Goal: Task Accomplishment & Management: Manage account settings

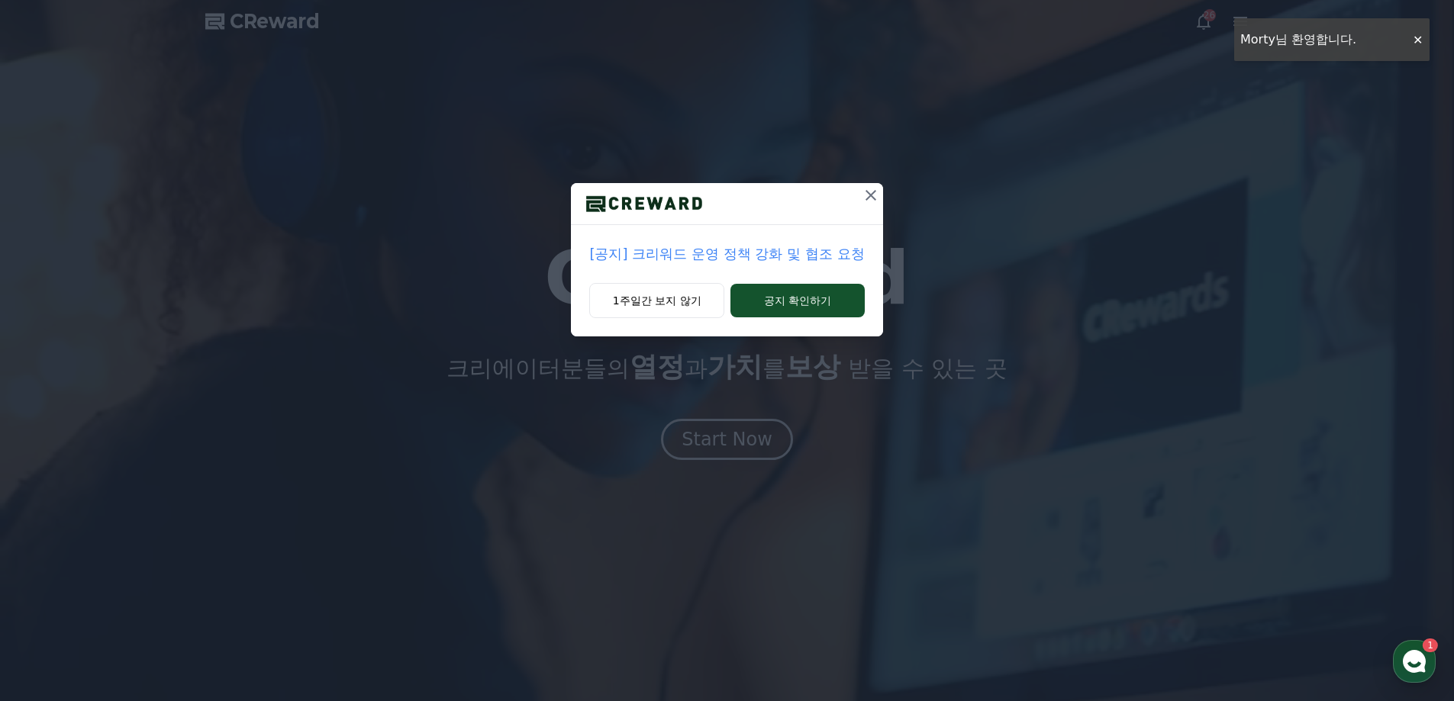
click at [868, 191] on icon at bounding box center [871, 195] width 18 height 18
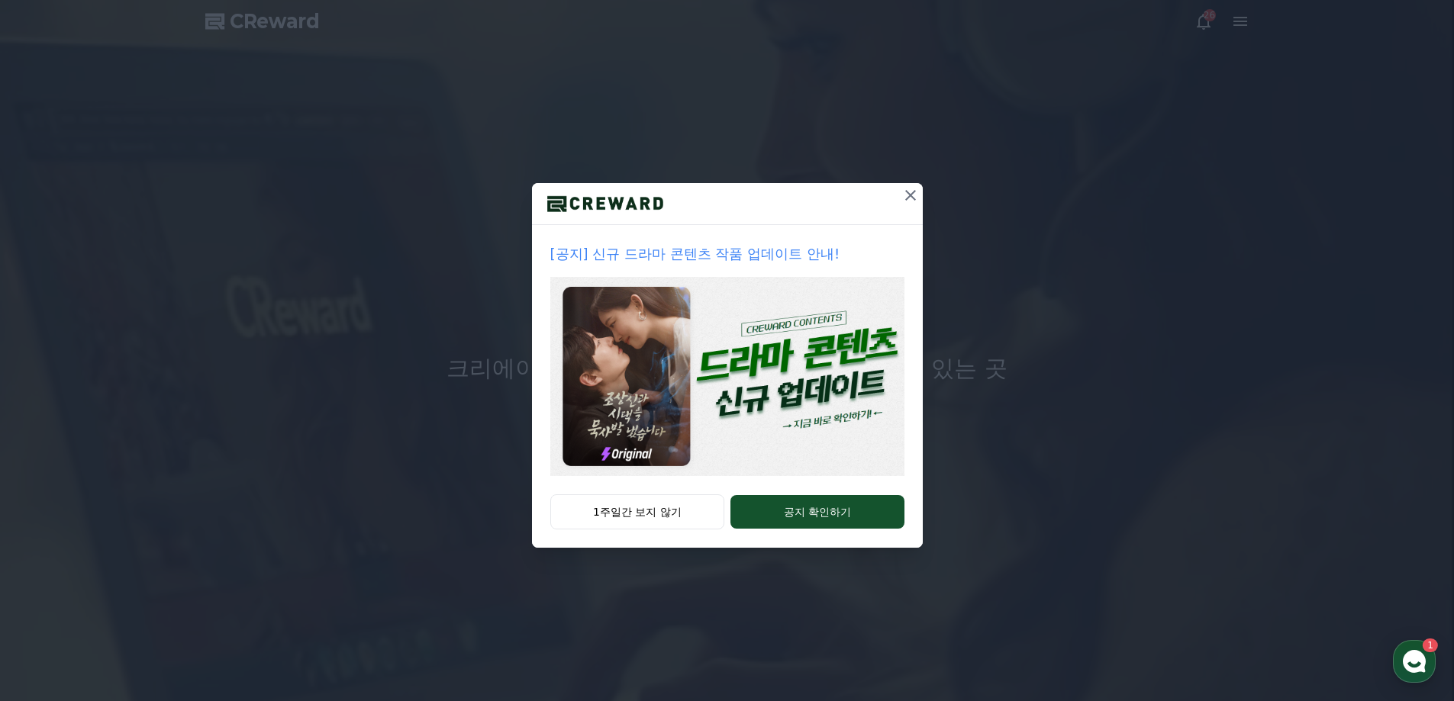
click at [904, 194] on icon at bounding box center [910, 195] width 18 height 18
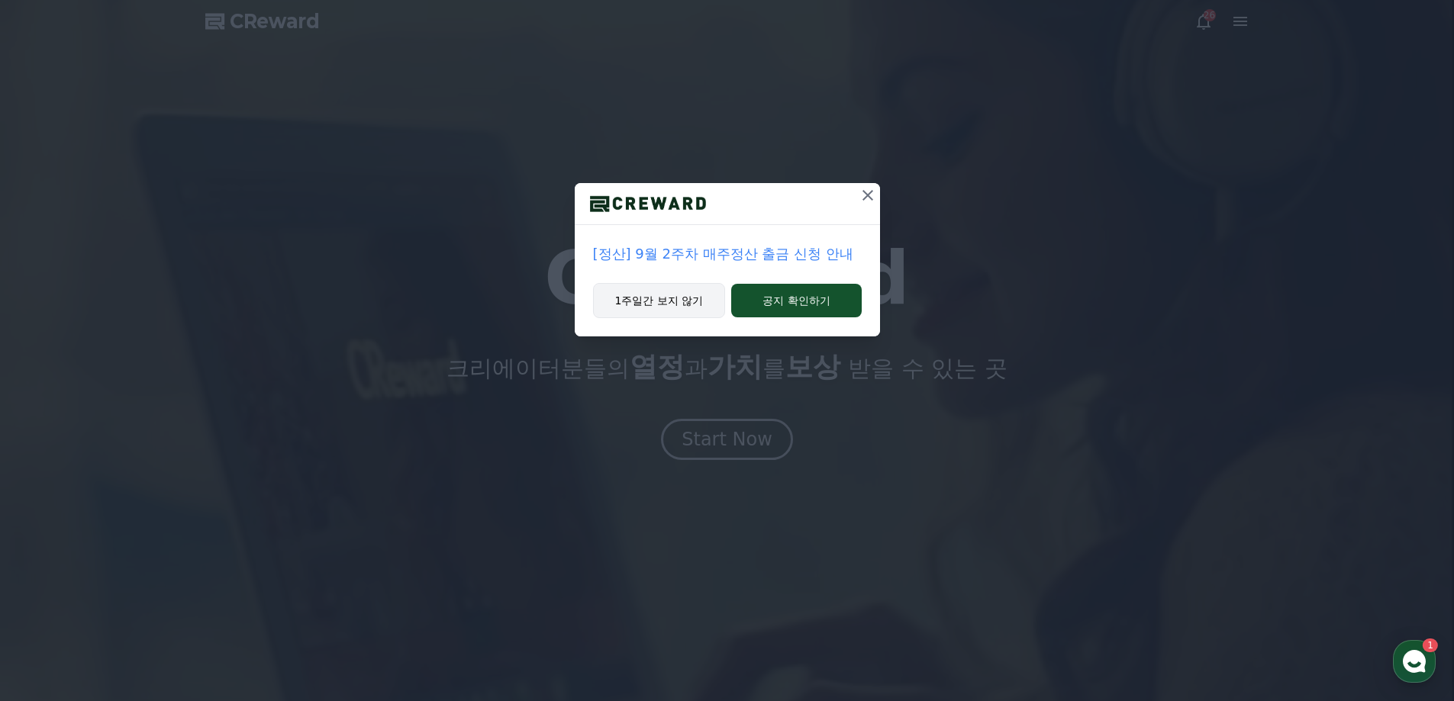
click at [691, 308] on button "1주일간 보지 않기" at bounding box center [659, 300] width 133 height 35
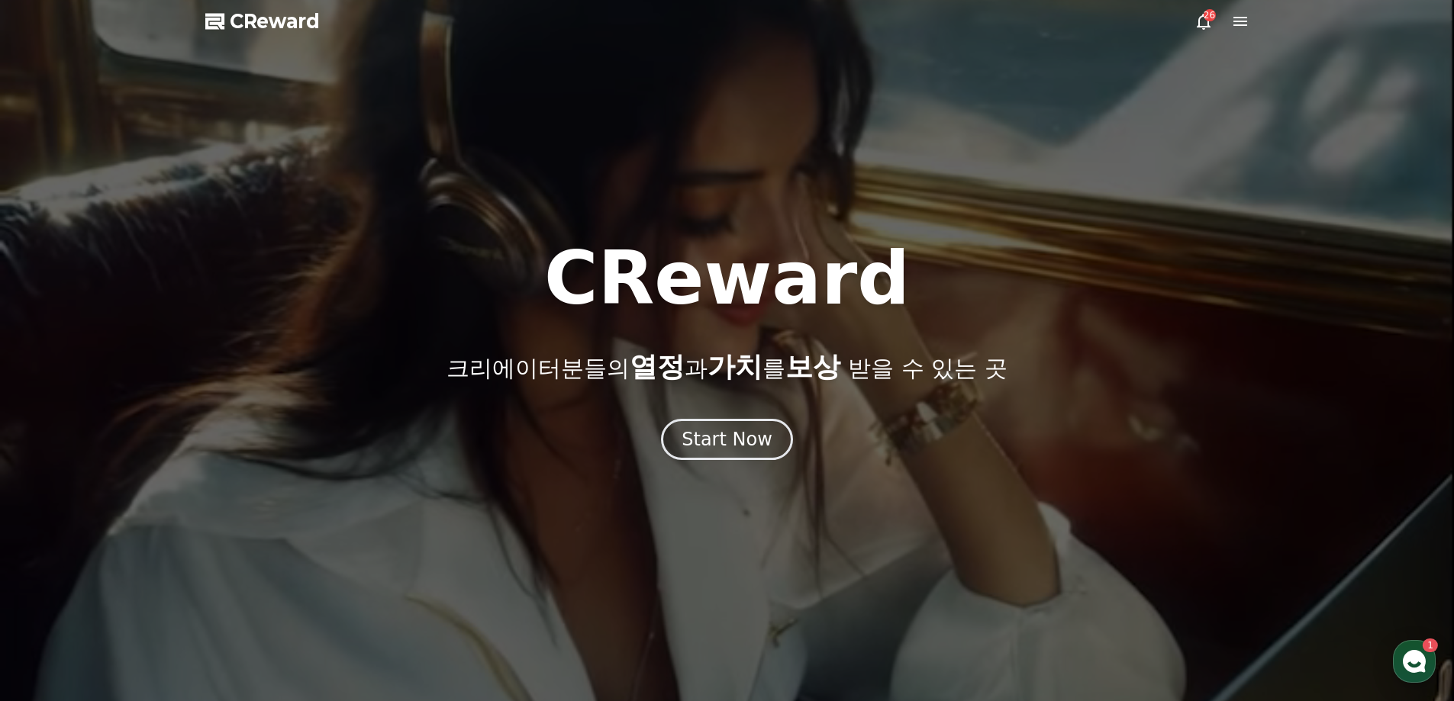
click at [1250, 20] on div at bounding box center [727, 350] width 1454 height 701
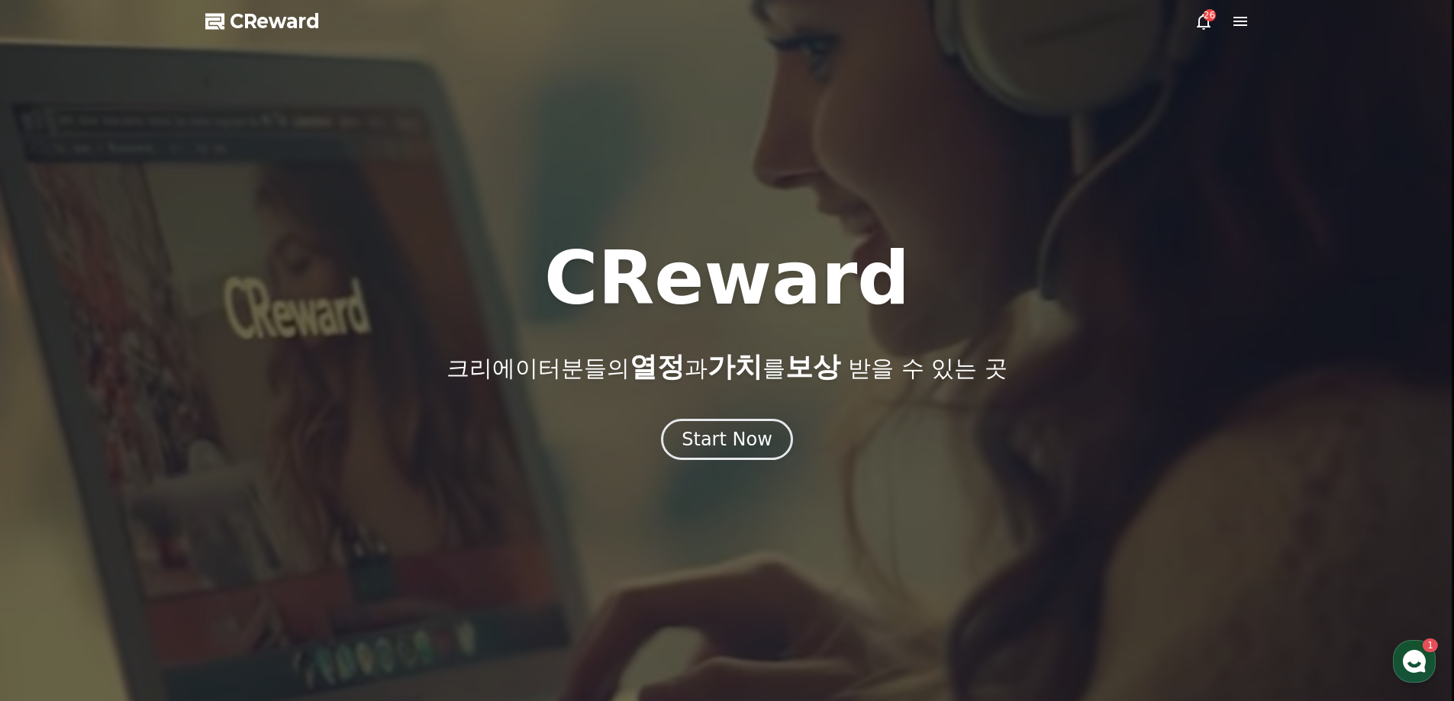
click at [1231, 23] on icon at bounding box center [1240, 21] width 18 height 18
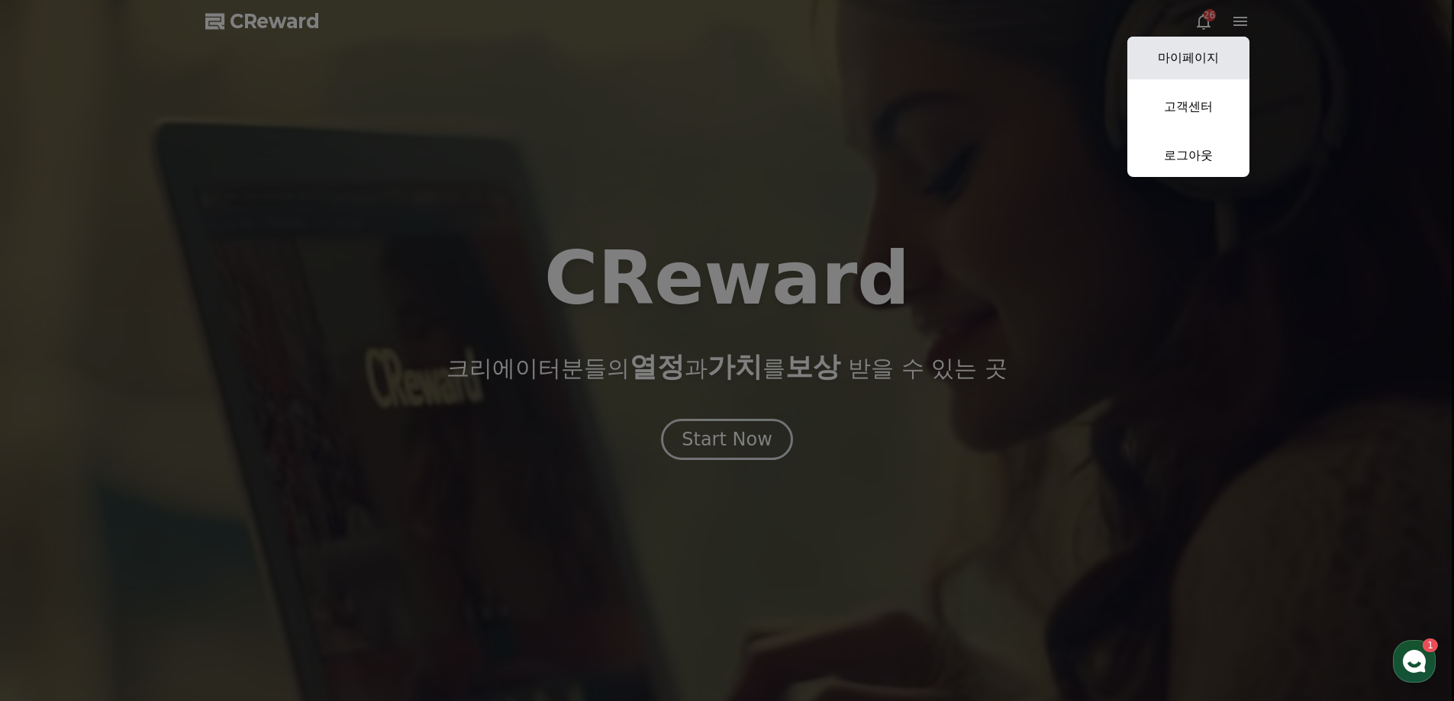
click at [1206, 65] on link "마이페이지" at bounding box center [1188, 58] width 122 height 43
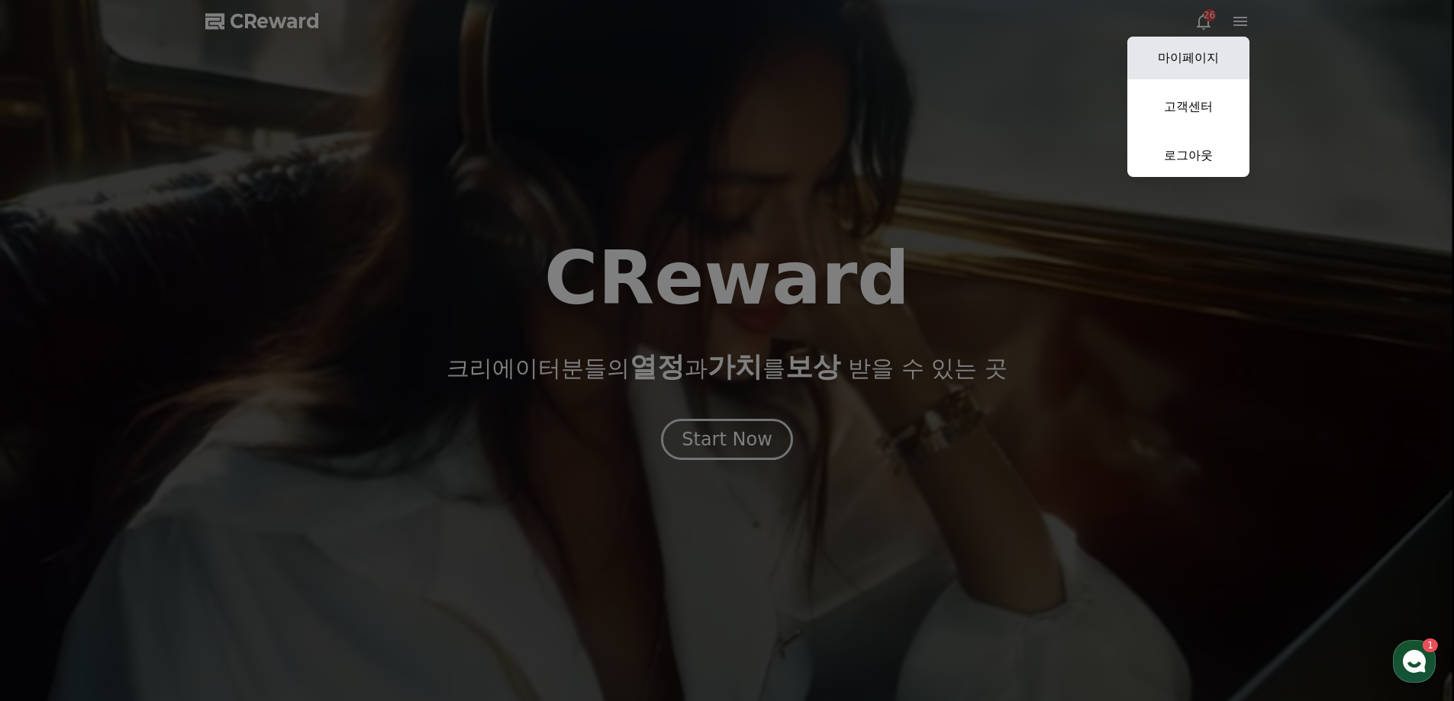
select select "**********"
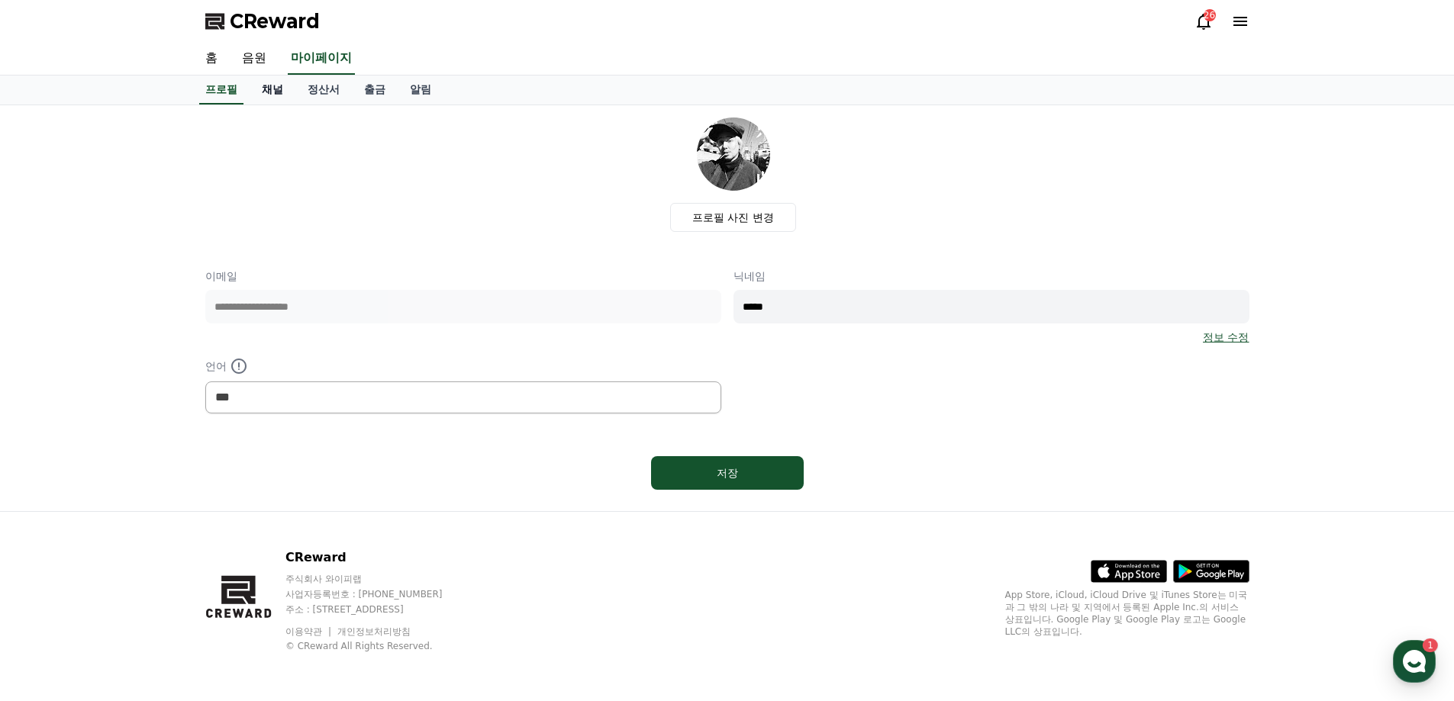
click at [270, 89] on link "채널" at bounding box center [273, 90] width 46 height 29
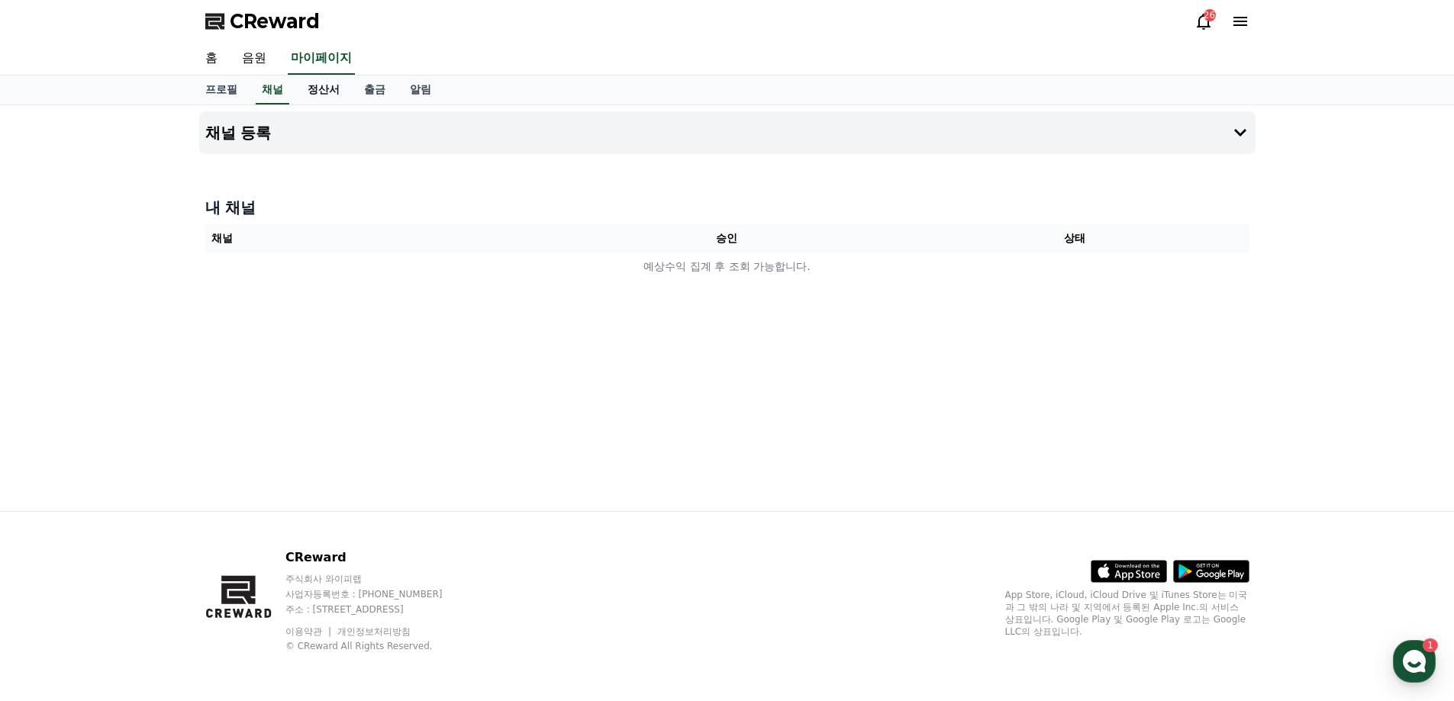
click at [303, 96] on link "정산서" at bounding box center [323, 90] width 56 height 29
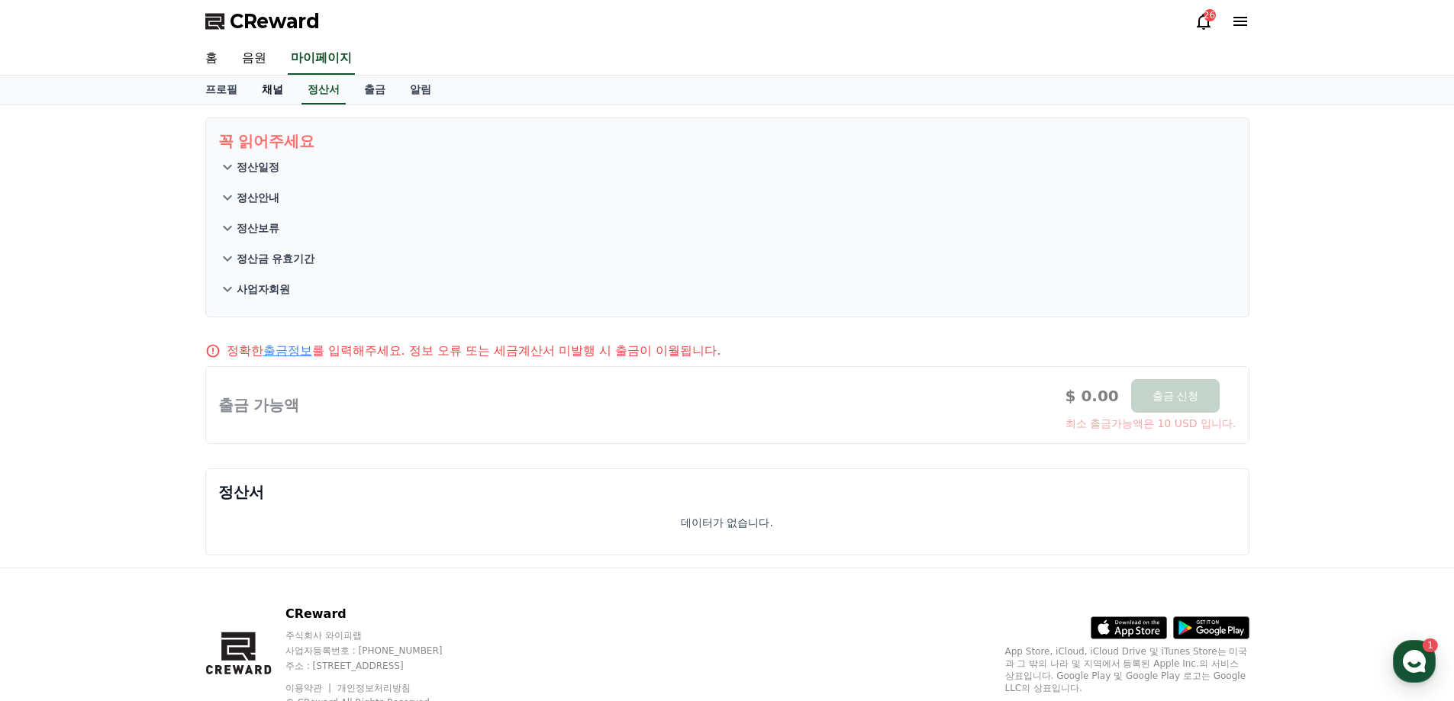
click at [270, 93] on link "채널" at bounding box center [273, 90] width 46 height 29
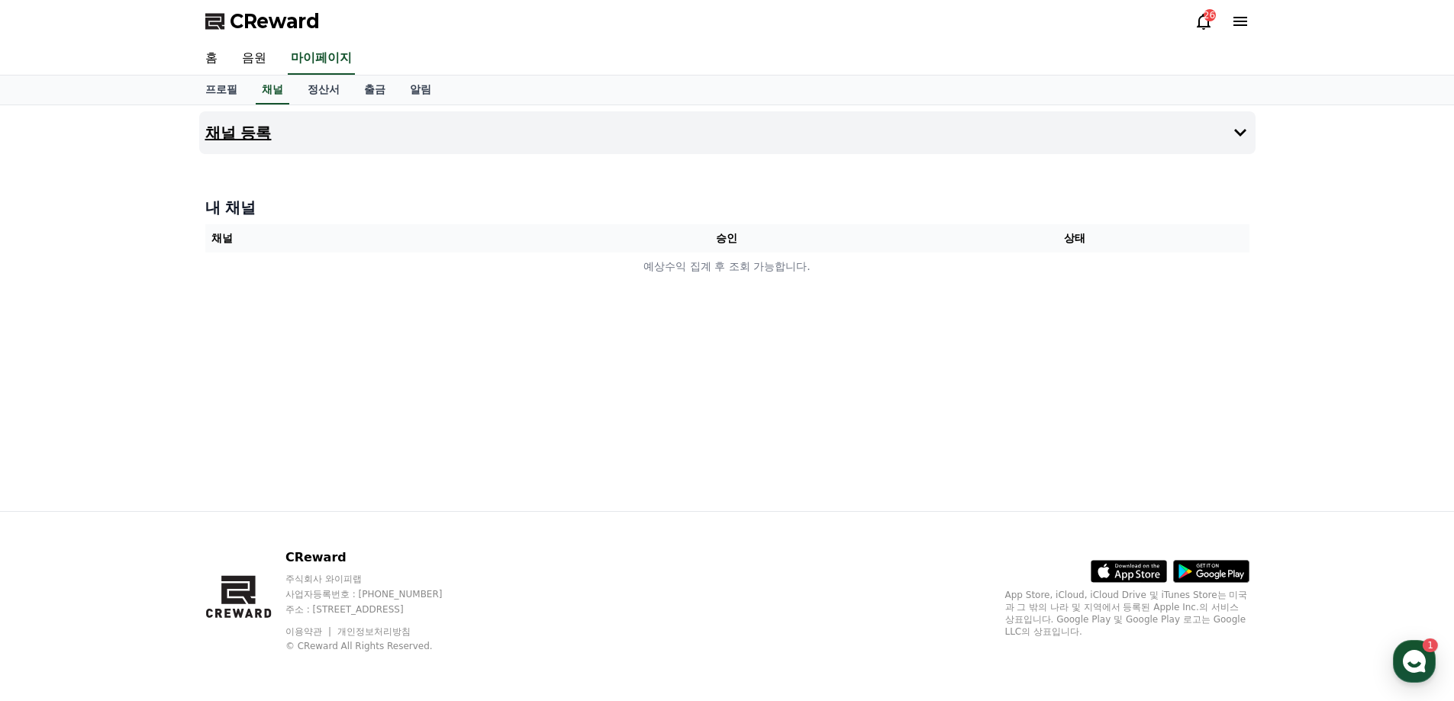
click at [294, 124] on button "채널 등록" at bounding box center [727, 132] width 1056 height 43
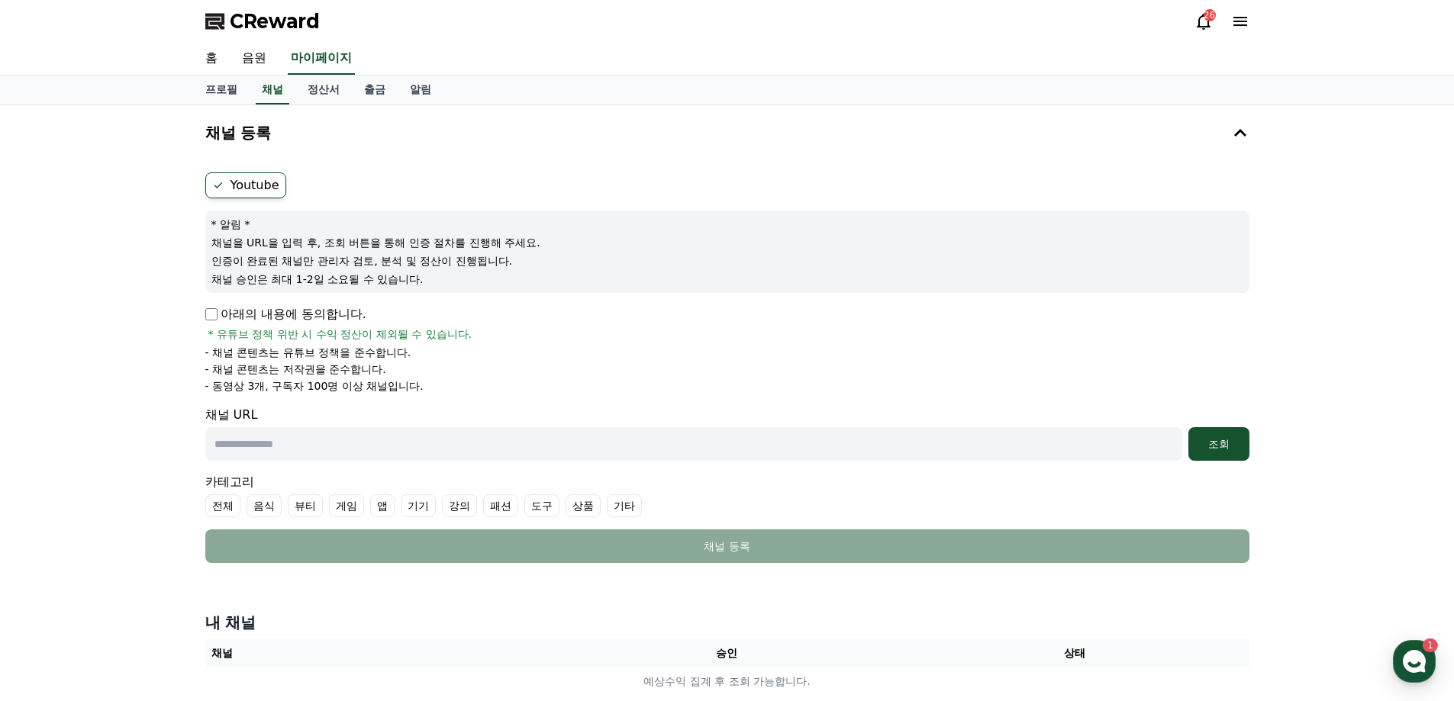
click at [419, 381] on p "- 동영상 3개, 구독자 100명 이상 채널입니다." at bounding box center [314, 386] width 218 height 15
